Goal: Find specific page/section: Find specific page/section

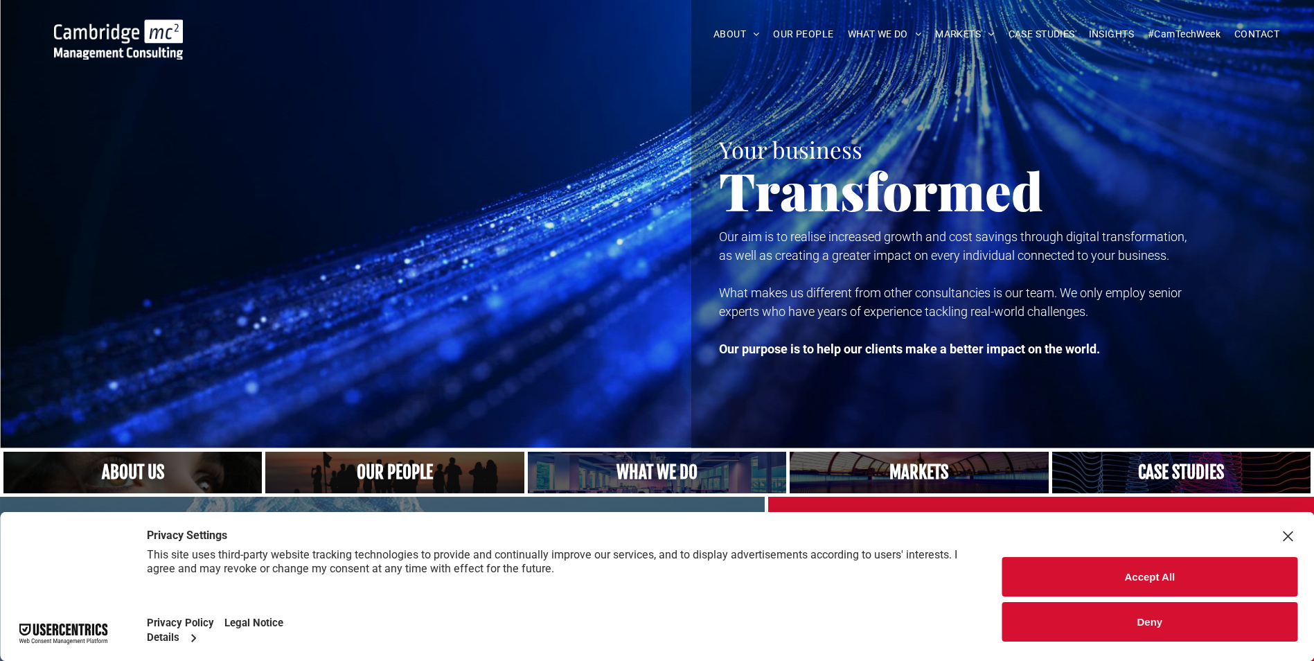
click at [413, 470] on link "A crowd in silhouette at sunset, on a rise or lookout point" at bounding box center [395, 472] width 274 height 44
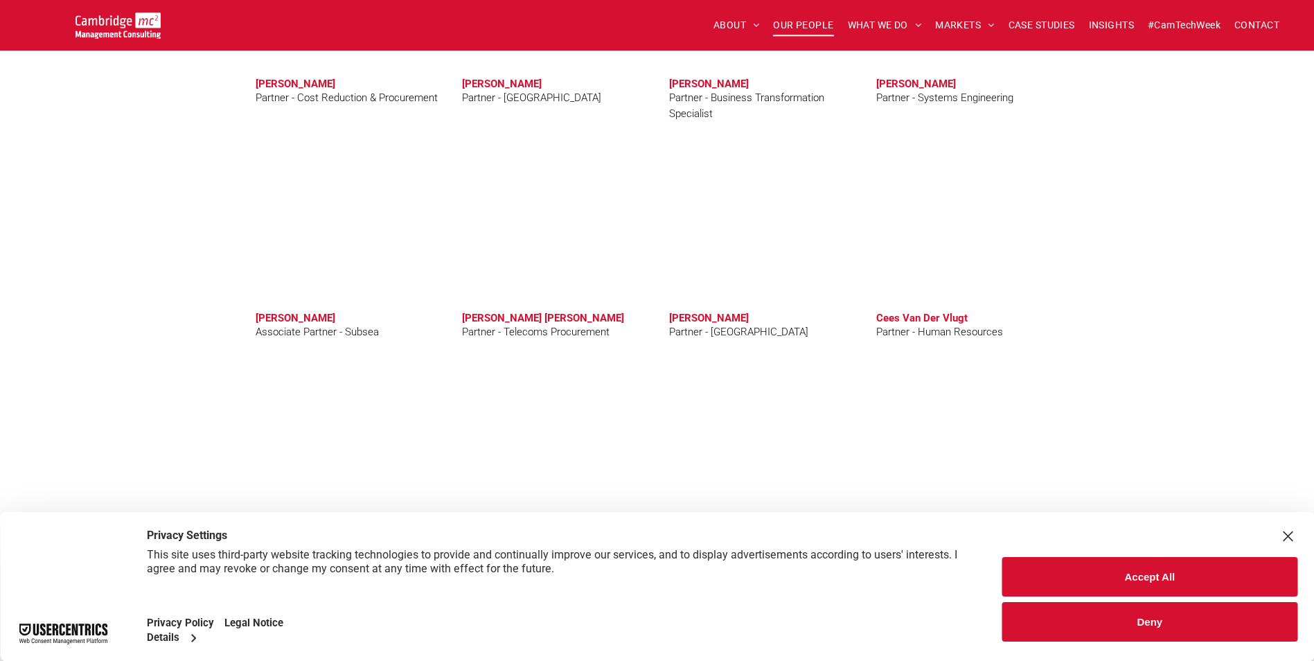
scroll to position [3531, 0]
